Goal: Information Seeking & Learning: Learn about a topic

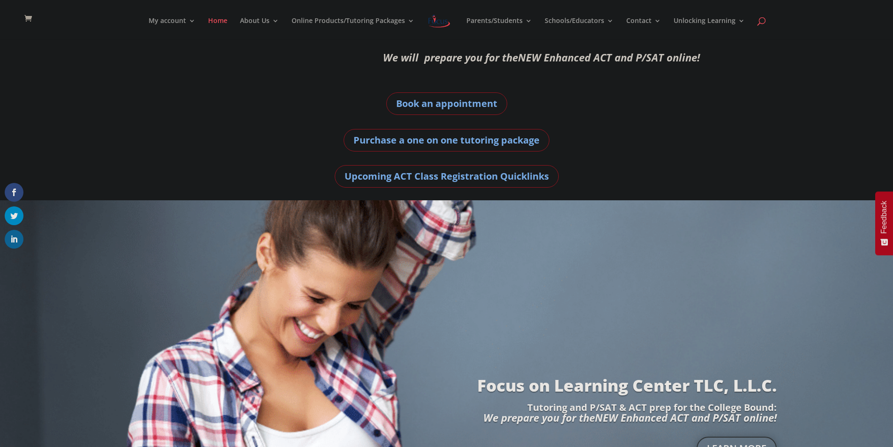
click at [761, 23] on span at bounding box center [761, 23] width 0 height 0
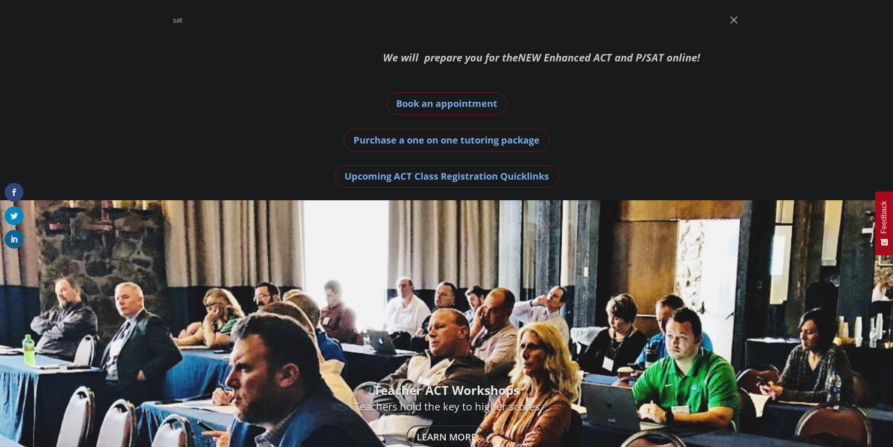
type input "sat"
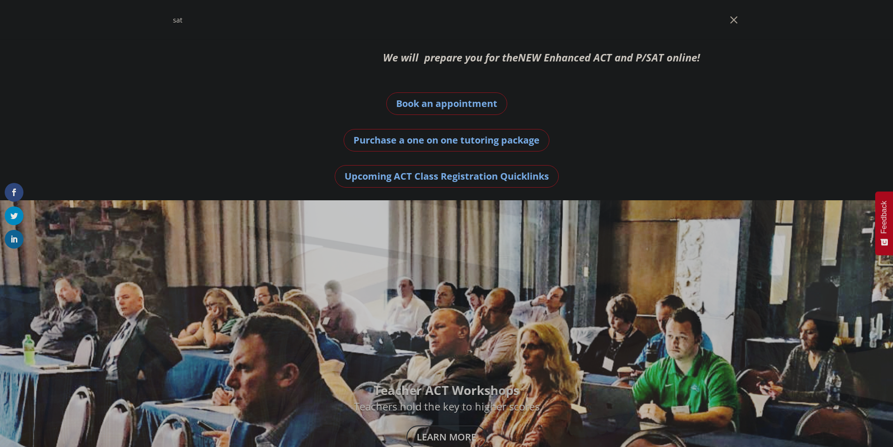
drag, startPoint x: 281, startPoint y: 50, endPoint x: 286, endPoint y: 44, distance: 7.6
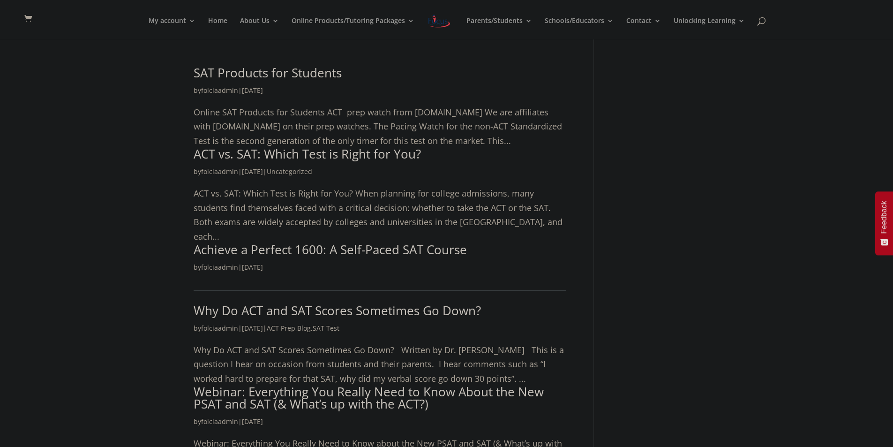
click at [297, 212] on article "ACT vs. SAT: Which Test is Right for You? by folciaadmin | [DATE] | Uncategoriz…" at bounding box center [380, 196] width 373 height 96
click at [299, 241] on link "Achieve a Perfect 1600: A Self-Paced SAT Course" at bounding box center [330, 249] width 273 height 17
